Goal: Find specific page/section

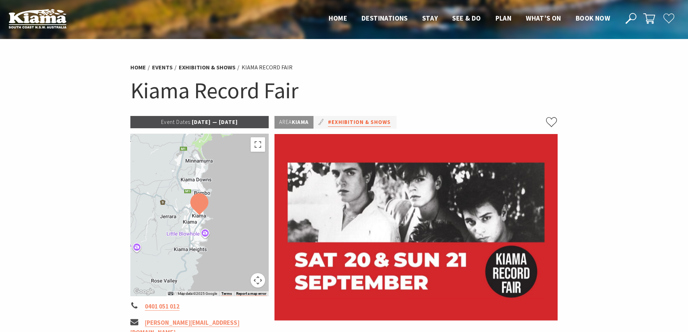
click at [361, 122] on link "#Exhibition & Shows" at bounding box center [359, 122] width 63 height 9
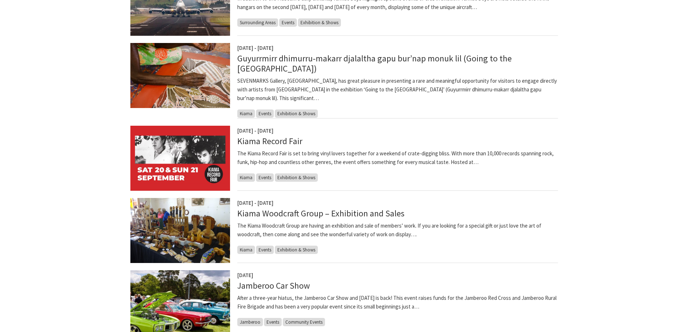
scroll to position [253, 0]
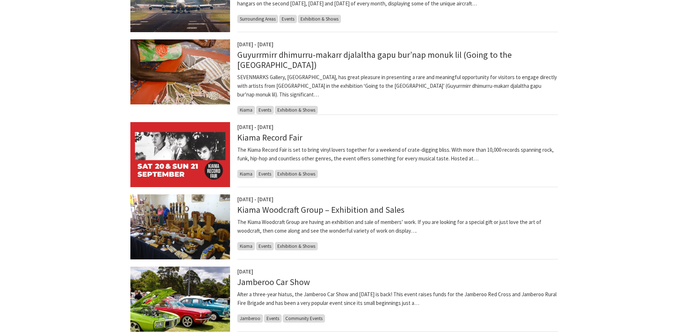
click at [292, 177] on span "Exhibition & Shows" at bounding box center [296, 174] width 43 height 8
click at [292, 174] on span "Exhibition & Shows" at bounding box center [296, 174] width 43 height 8
click at [212, 173] on img at bounding box center [180, 154] width 100 height 65
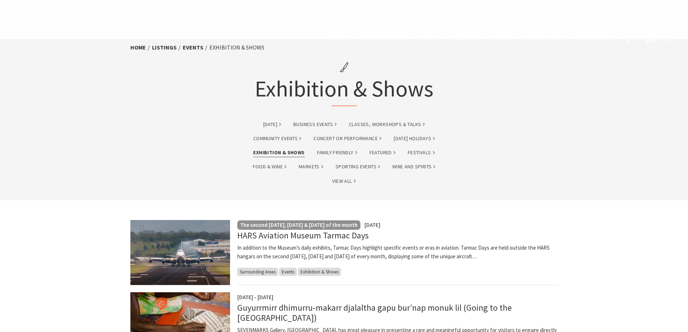
scroll to position [253, 0]
